Goal: Check status: Check status

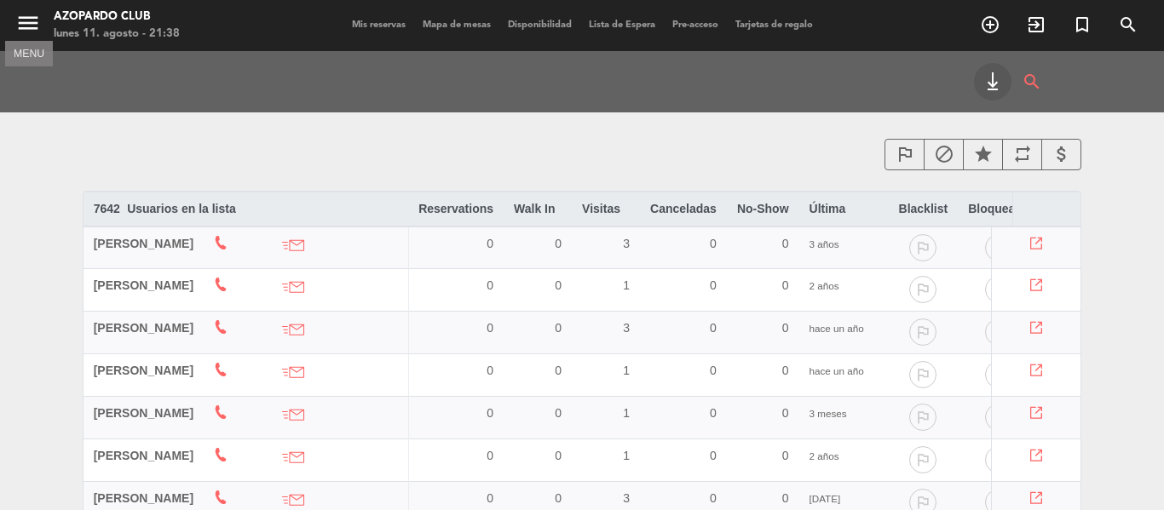
click at [36, 29] on icon "menu" at bounding box center [28, 23] width 26 height 26
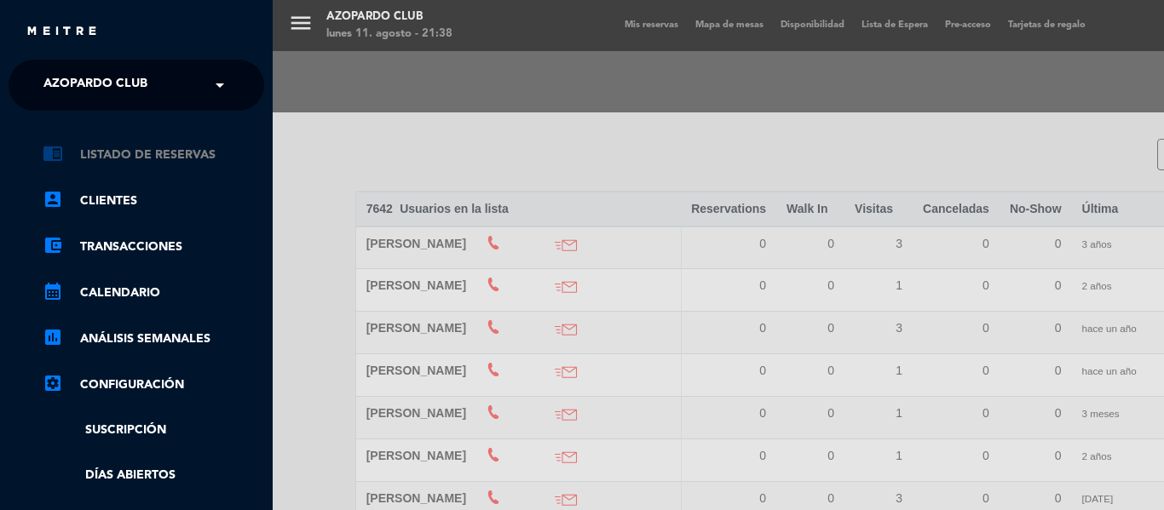
click at [161, 150] on link "chrome_reader_mode Listado de Reservas" at bounding box center [154, 155] width 222 height 20
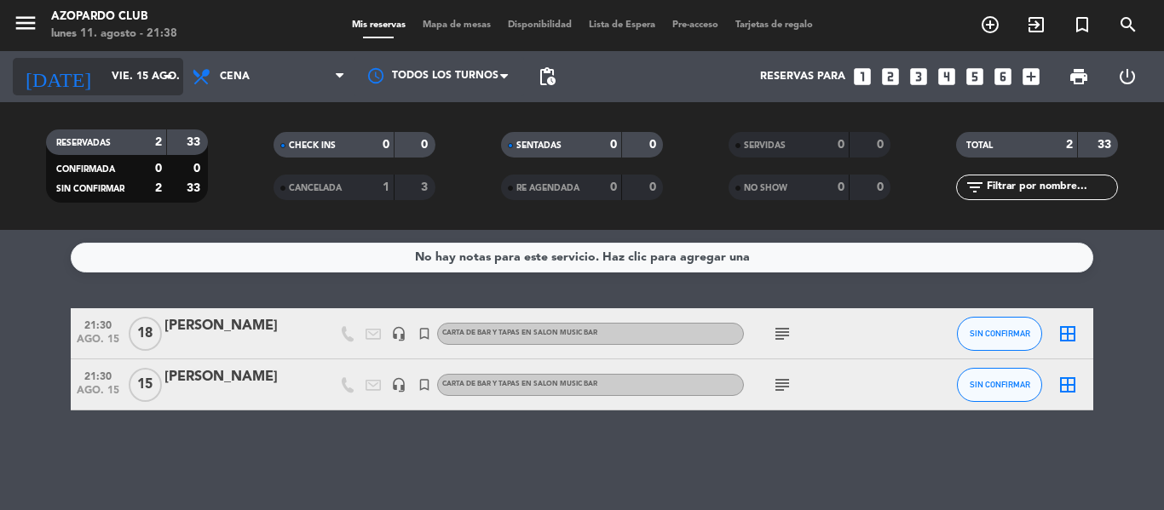
click at [149, 80] on input "vie. 15 ago." at bounding box center [175, 76] width 144 height 29
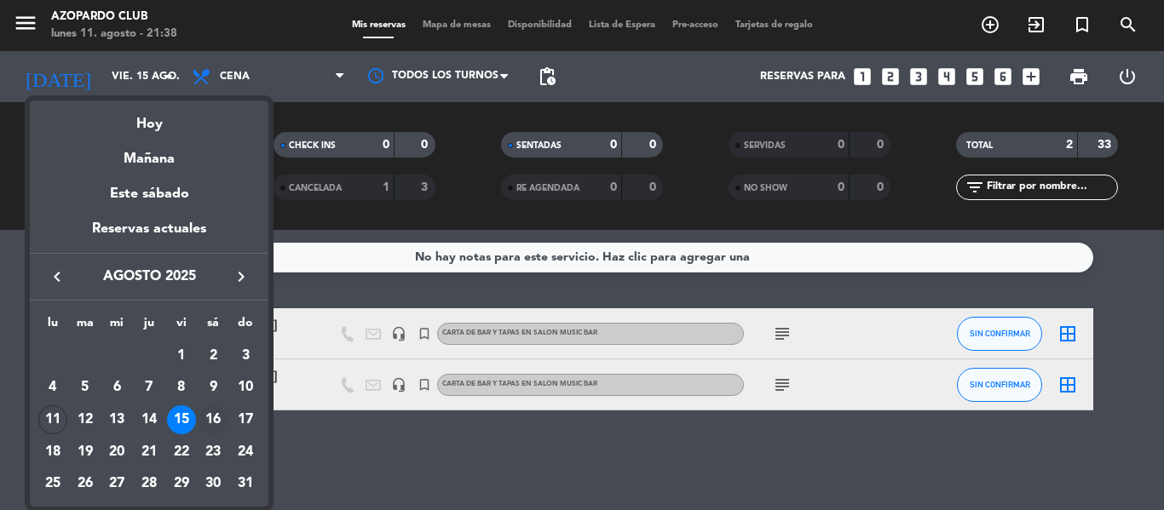
click at [210, 421] on div "16" at bounding box center [212, 420] width 29 height 29
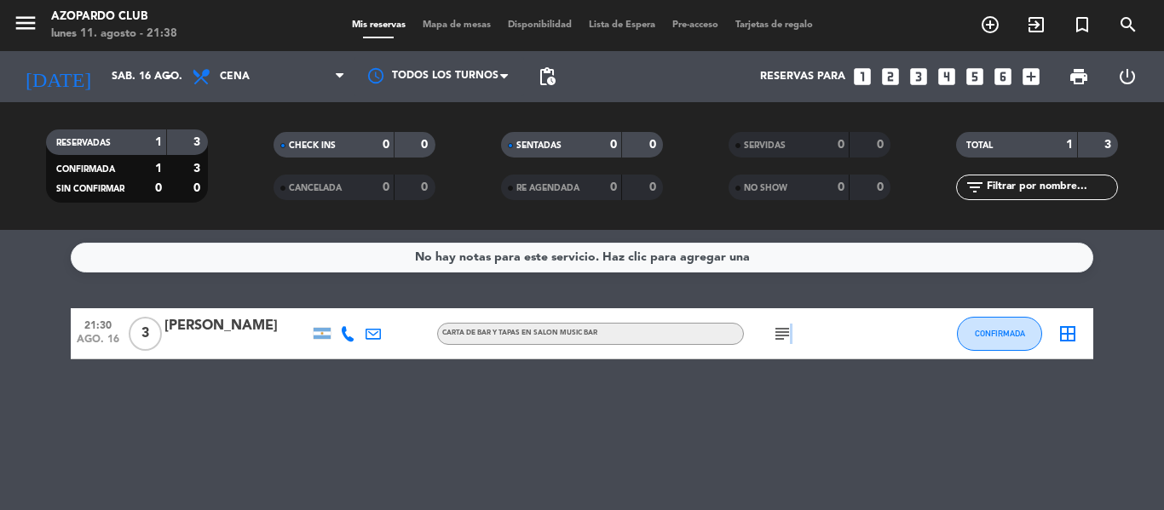
click at [788, 330] on icon "subject" at bounding box center [782, 334] width 20 height 20
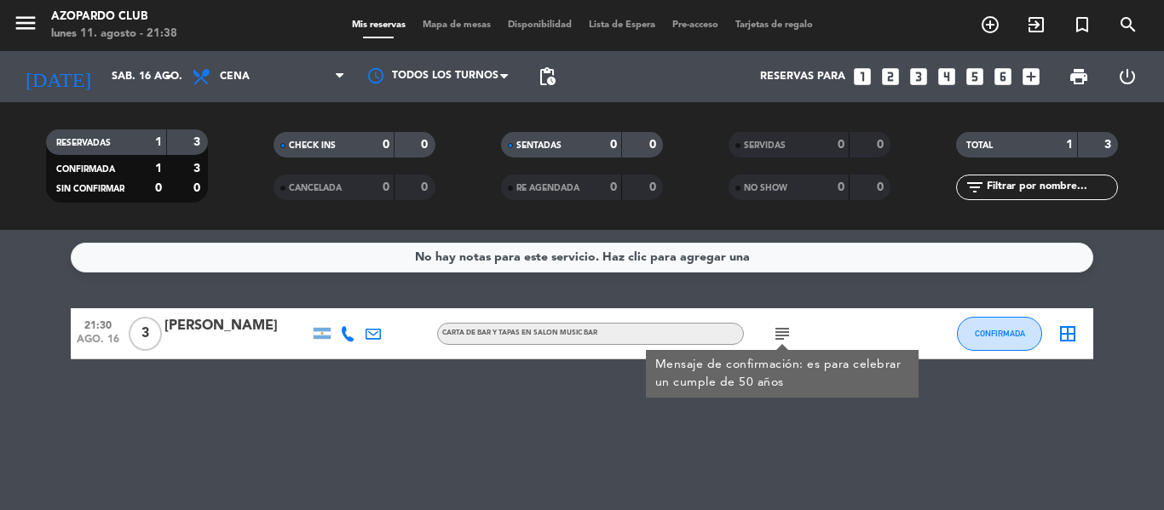
click at [428, 425] on div "No hay notas para este servicio. Haz clic para agregar una 21:30 [DATE] 3 [PERS…" at bounding box center [582, 370] width 1164 height 280
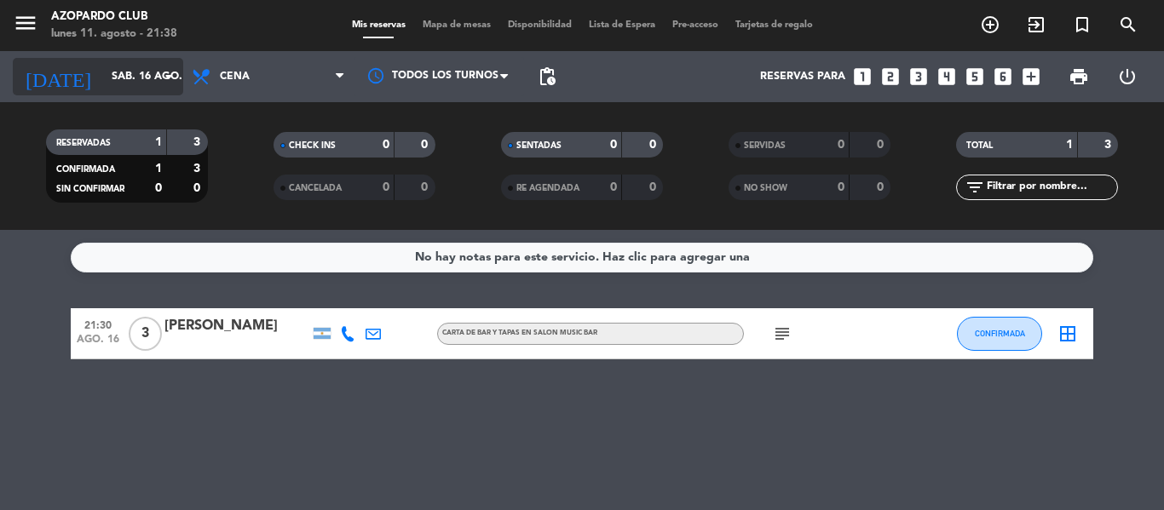
click at [141, 75] on input "sáb. 16 ago." at bounding box center [175, 76] width 144 height 29
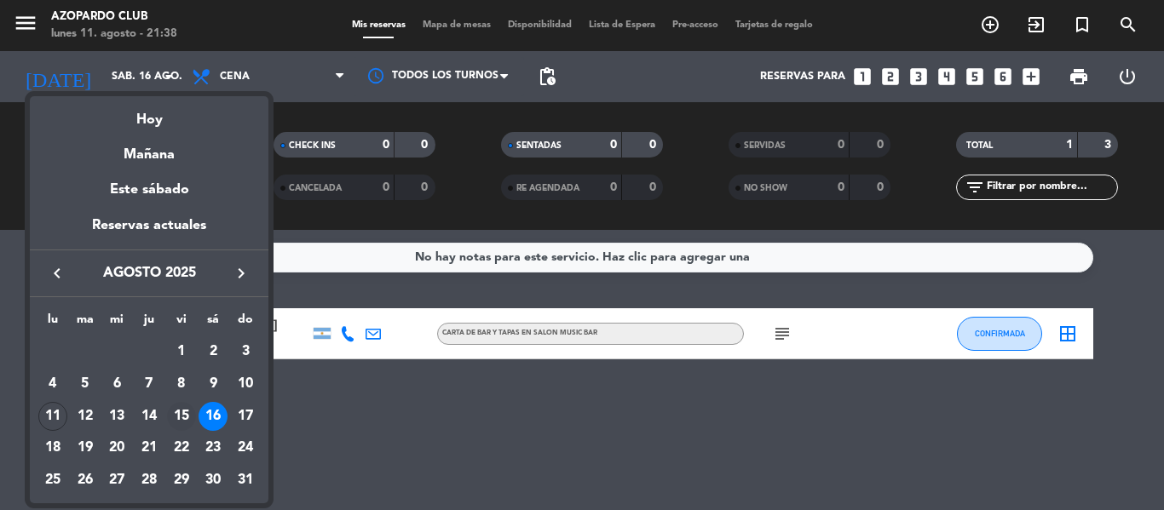
click at [174, 407] on div "15" at bounding box center [181, 416] width 29 height 29
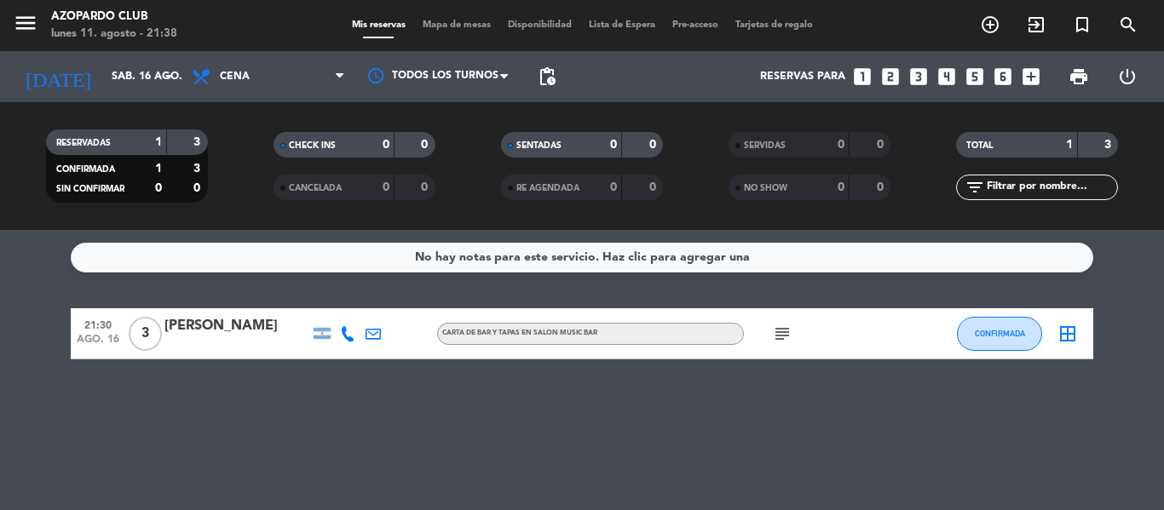
type input "vie. 15 ago."
